Goal: Find specific page/section: Find specific page/section

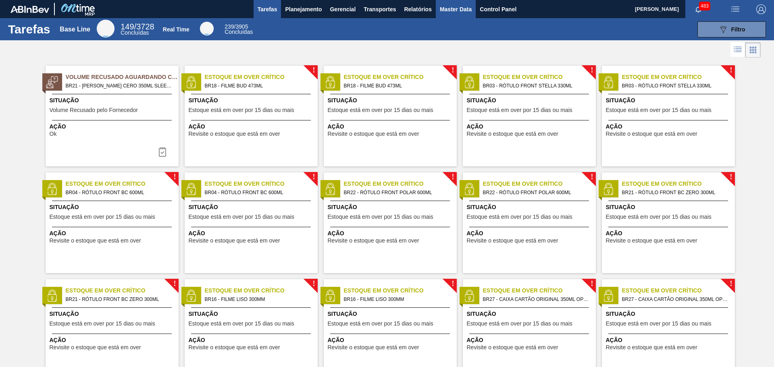
click at [449, 8] on span "Master Data" at bounding box center [456, 9] width 32 height 10
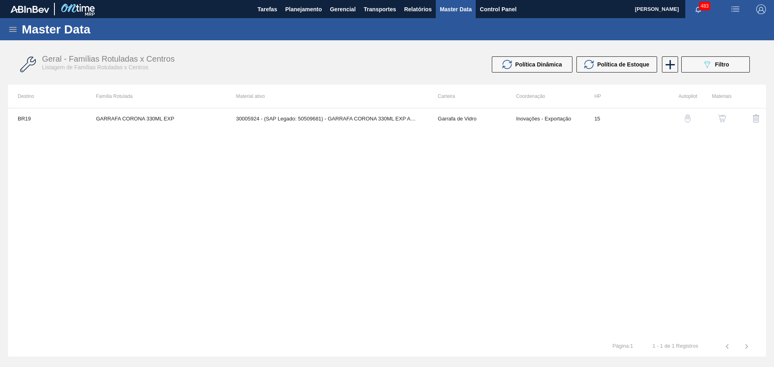
click at [13, 28] on icon at bounding box center [13, 30] width 10 height 10
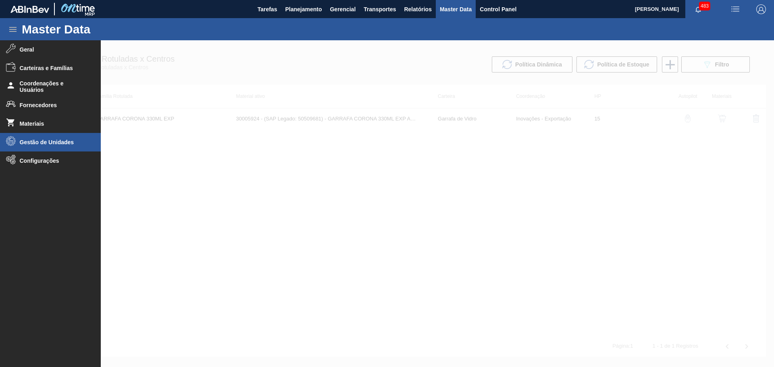
click at [67, 137] on li "Gestão de Unidades" at bounding box center [50, 142] width 101 height 19
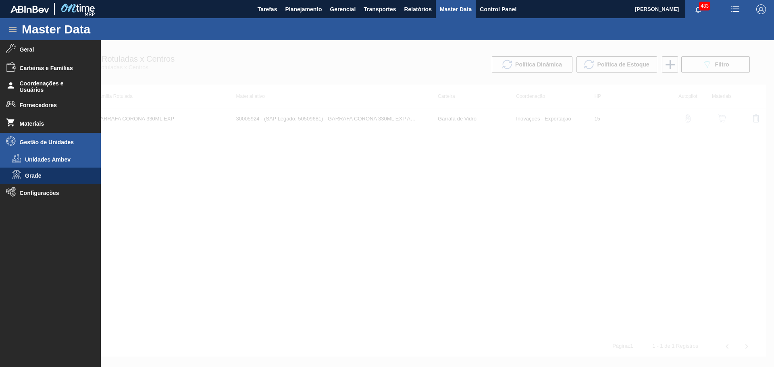
click at [66, 161] on span "Unidades Ambev" at bounding box center [56, 159] width 62 height 6
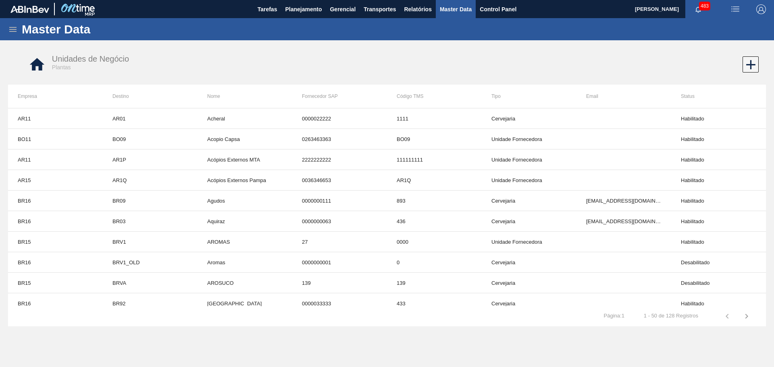
click at [10, 29] on icon at bounding box center [13, 30] width 10 height 10
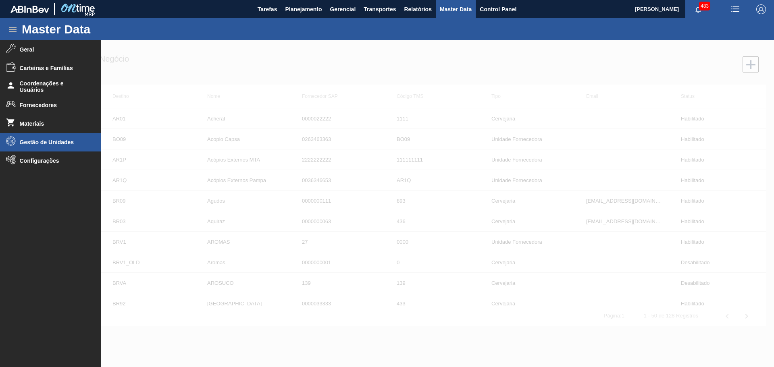
click at [52, 144] on span "Gestão de Unidades" at bounding box center [53, 142] width 67 height 6
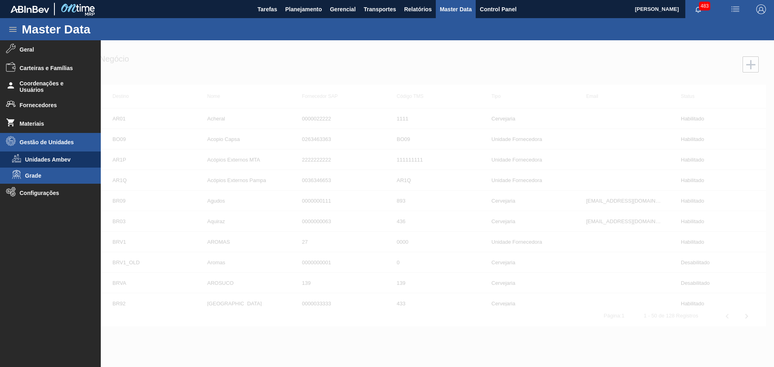
click at [38, 176] on span "Grade" at bounding box center [56, 176] width 62 height 6
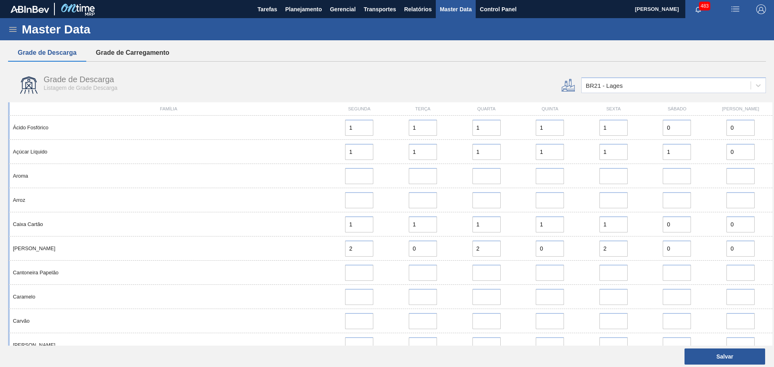
click at [122, 49] on button "Grade de Carregamento" at bounding box center [132, 52] width 93 height 17
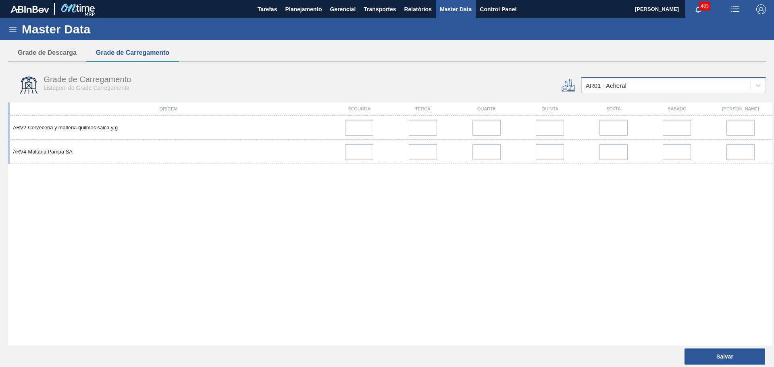
click at [649, 86] on div "AR01 - Acheral" at bounding box center [666, 86] width 169 height 12
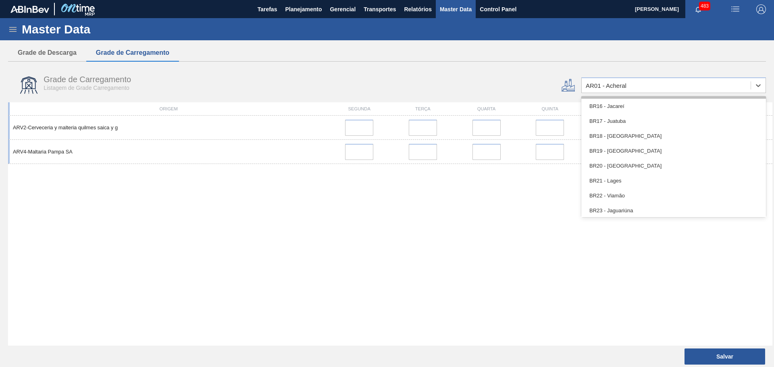
scroll to position [565, 0]
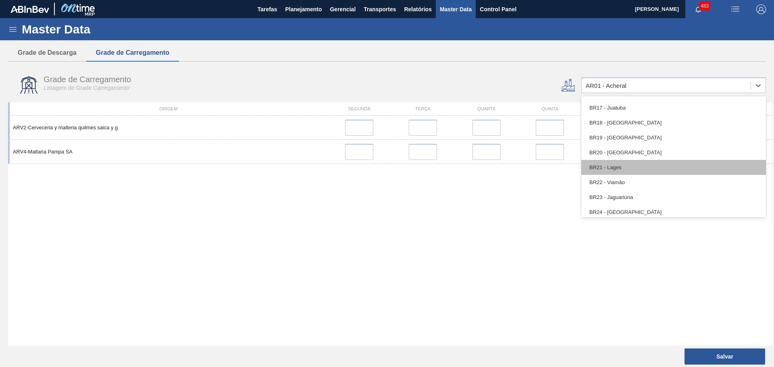
click at [623, 173] on div "BR21 - Lages" at bounding box center [674, 167] width 185 height 15
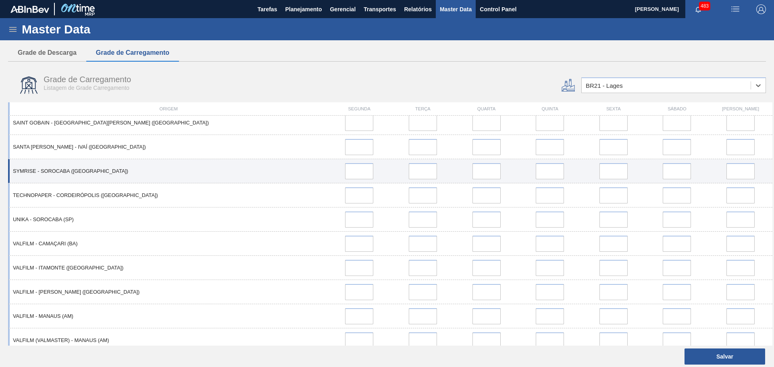
scroll to position [2621, 0]
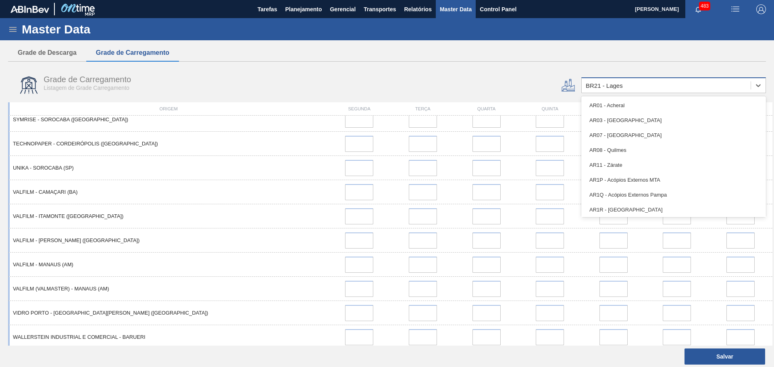
click at [622, 85] on div "BR21 - Lages" at bounding box center [604, 85] width 37 height 7
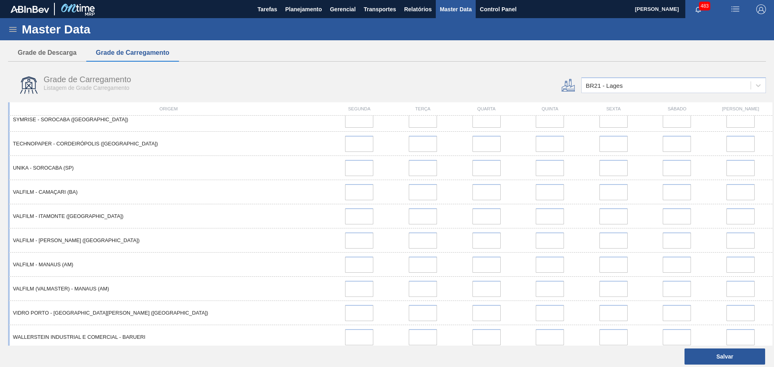
click at [371, 87] on div "Grade de Carregamento Listagem de Grade Carregamento" at bounding box center [259, 85] width 503 height 30
click at [235, 67] on div "Grade de Descarga Grade de Carregamento Grade de Descarga Listagem de Grade Des…" at bounding box center [387, 204] width 758 height 321
click at [60, 48] on button "Grade de Descarga" at bounding box center [47, 52] width 78 height 17
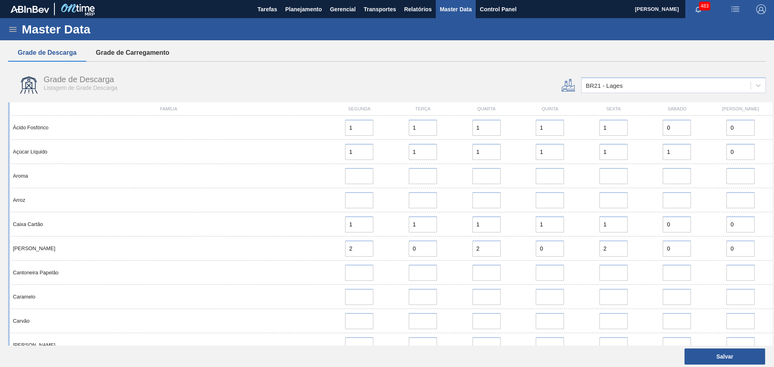
click at [157, 48] on button "Grade de Carregamento" at bounding box center [132, 52] width 93 height 17
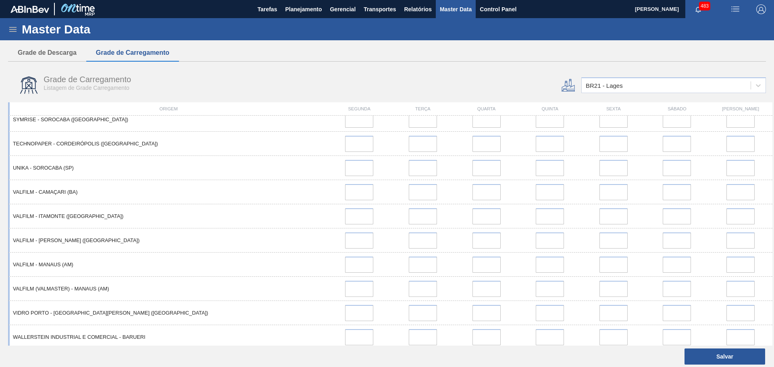
click at [416, 63] on div "Grade de Descarga Grade de Carregamento Grade de Descarga Listagem de Grade Des…" at bounding box center [387, 204] width 758 height 321
click at [55, 50] on button "Grade de Descarga" at bounding box center [47, 52] width 78 height 17
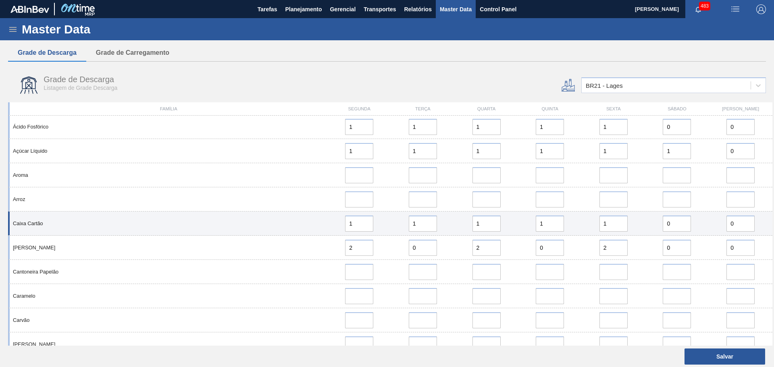
scroll to position [0, 0]
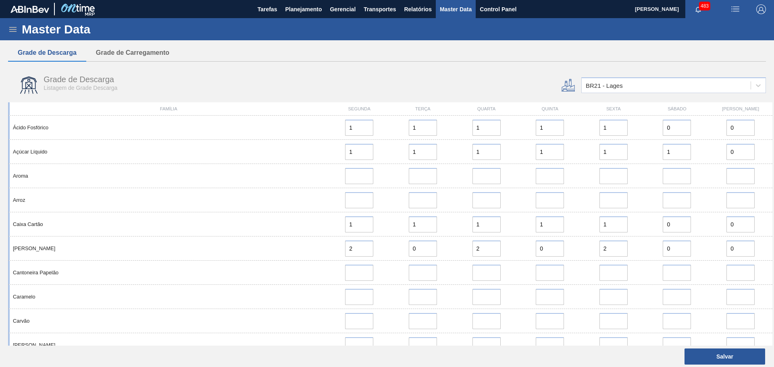
click at [533, 52] on div "Grade de Descarga Grade de Carregamento" at bounding box center [387, 52] width 758 height 17
